Goal: Navigation & Orientation: Understand site structure

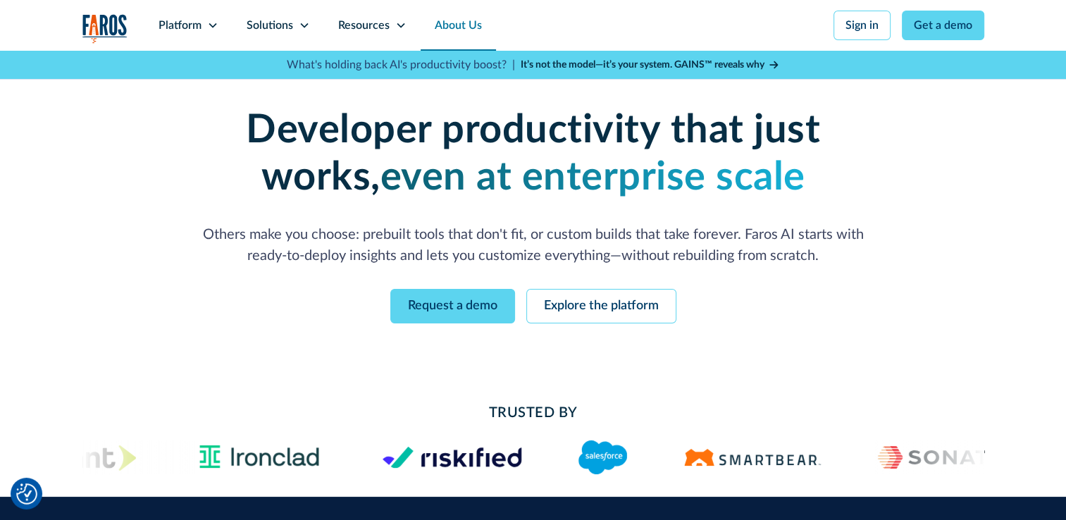
click at [475, 29] on link "About Us" at bounding box center [458, 25] width 75 height 51
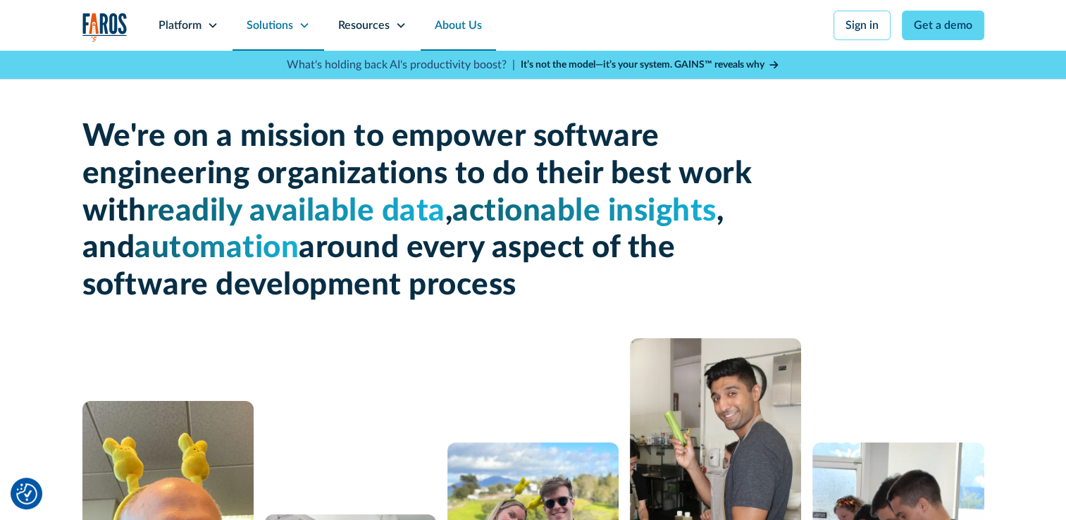
click at [306, 27] on icon at bounding box center [304, 25] width 11 height 11
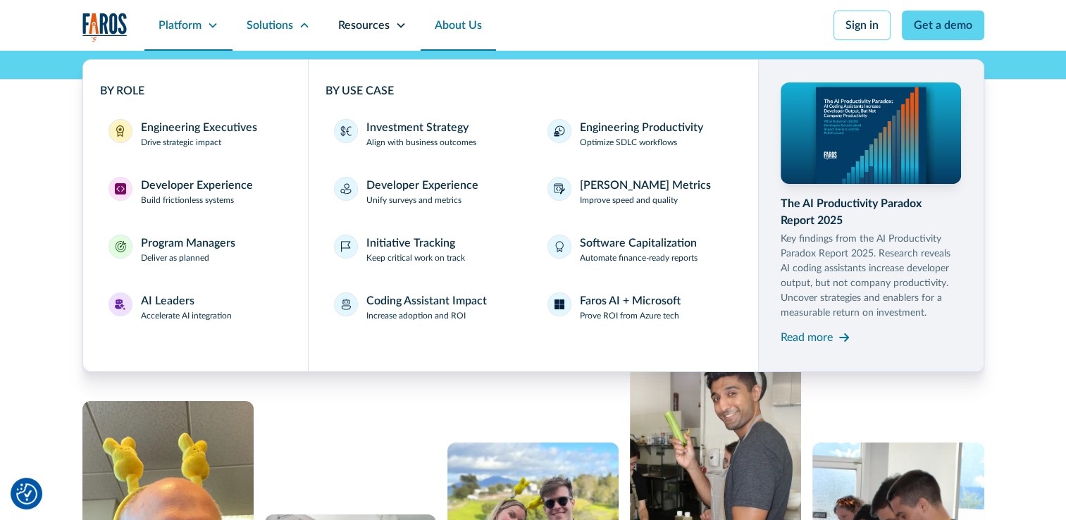
click at [160, 25] on div "Platform" at bounding box center [179, 25] width 43 height 17
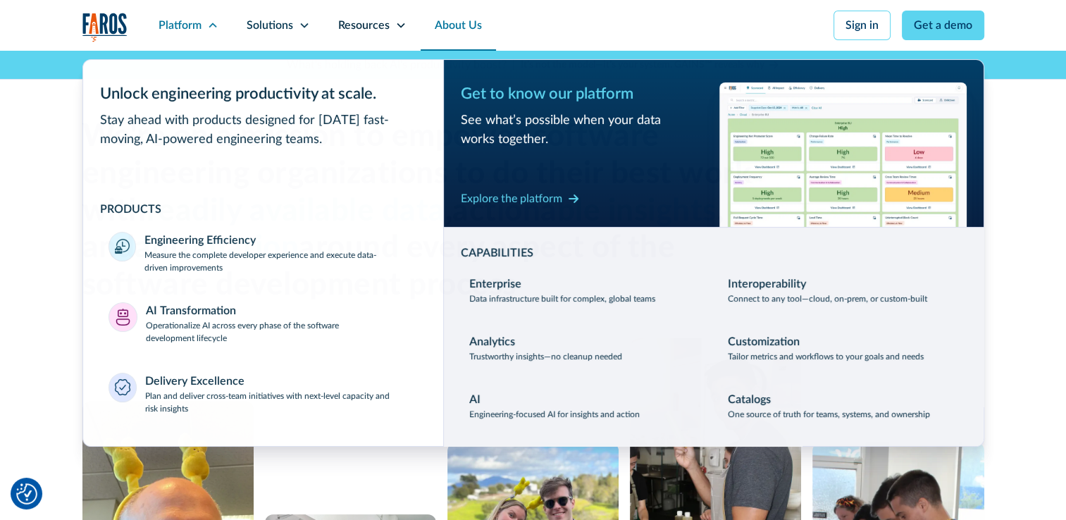
click at [101, 28] on img "home" at bounding box center [104, 27] width 45 height 29
